Goal: Navigation & Orientation: Find specific page/section

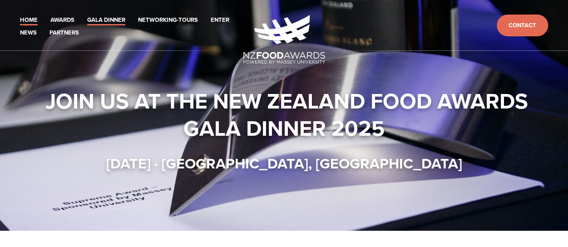
click at [96, 19] on link "Gala Dinner" at bounding box center [106, 20] width 38 height 10
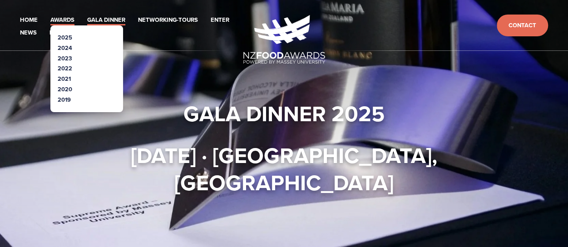
click at [65, 22] on link "Awards" at bounding box center [62, 20] width 24 height 10
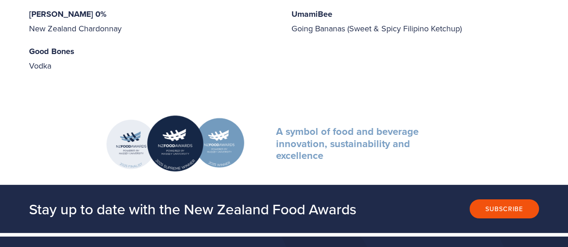
scroll to position [1797, 0]
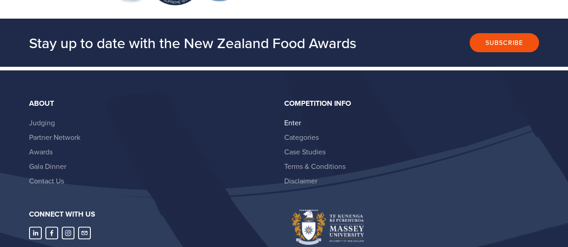
click at [289, 118] on link "Enter" at bounding box center [292, 123] width 17 height 10
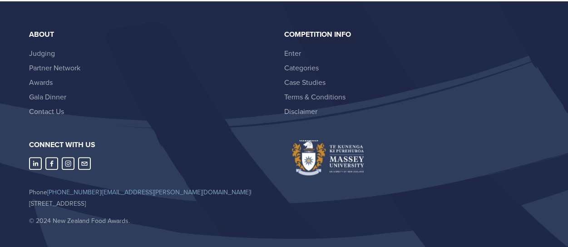
scroll to position [2003, 0]
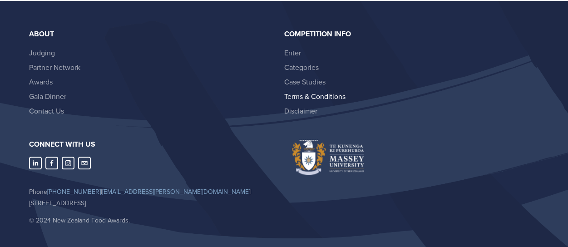
click at [321, 91] on link "Terms & Conditions" at bounding box center [314, 96] width 61 height 10
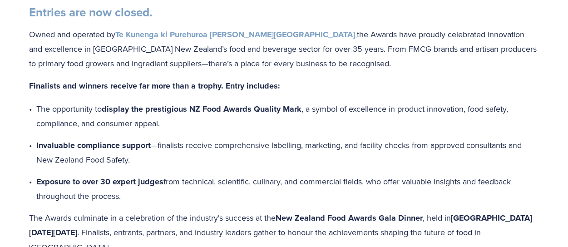
scroll to position [0, 0]
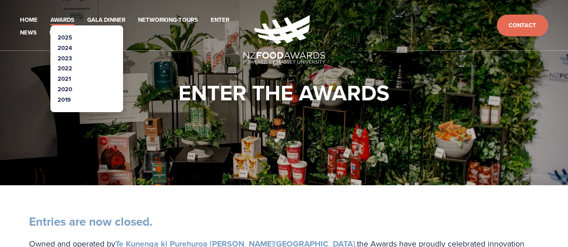
click at [67, 20] on link "Awards" at bounding box center [62, 20] width 24 height 10
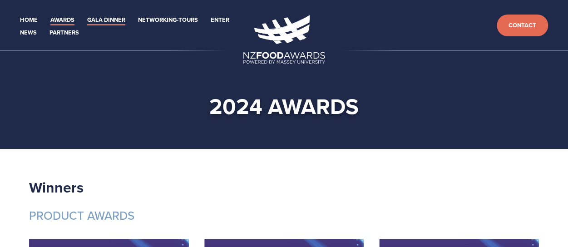
click at [110, 17] on link "Gala Dinner" at bounding box center [106, 20] width 38 height 10
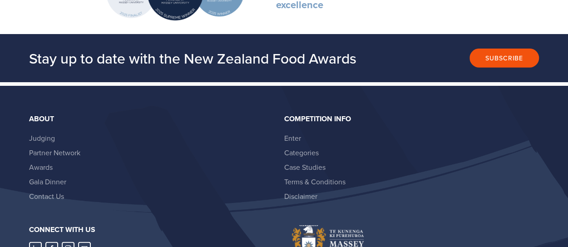
scroll to position [1327, 0]
